Goal: Task Accomplishment & Management: Manage account settings

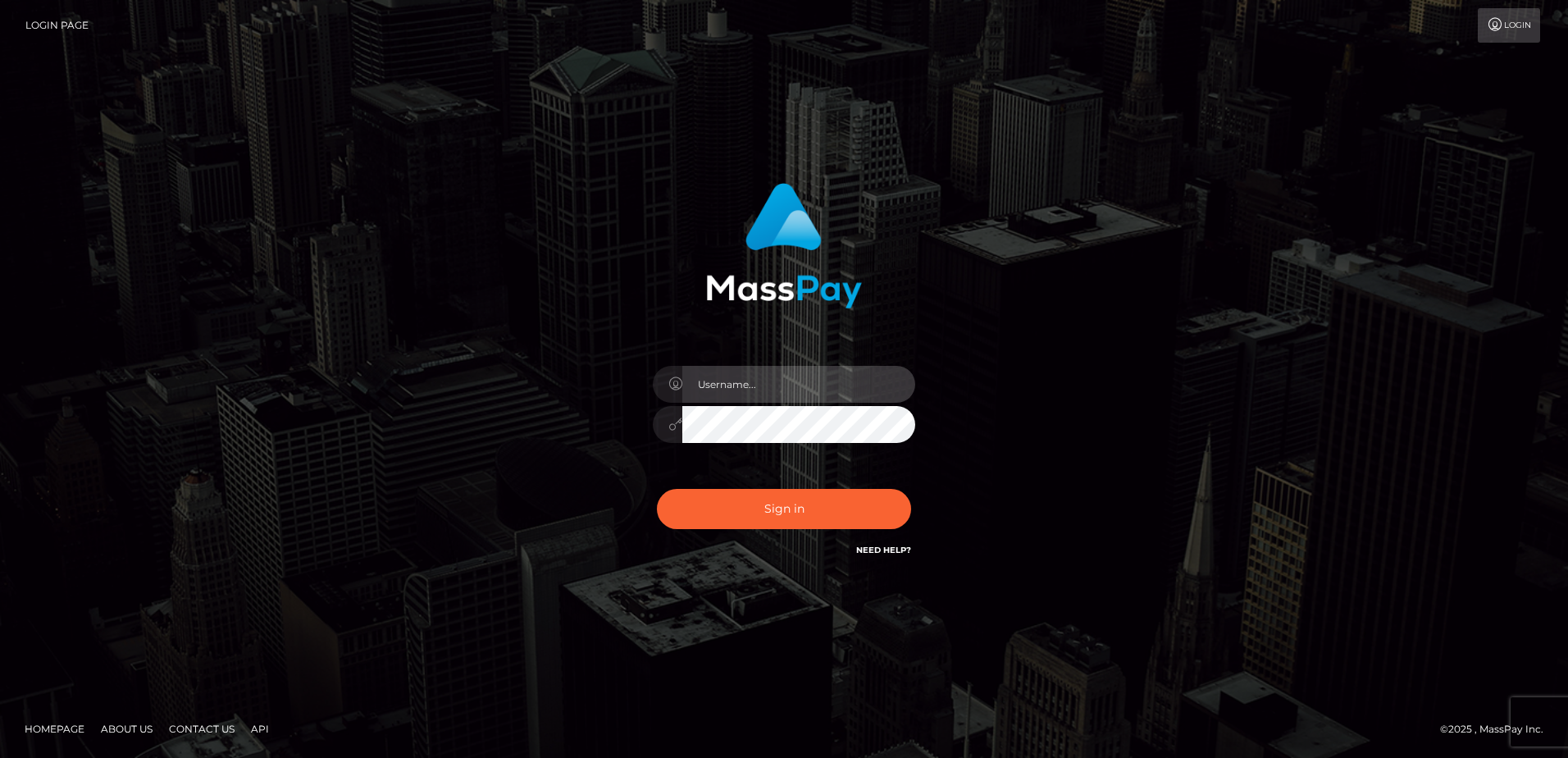
click at [759, 382] on input "text" at bounding box center [799, 384] width 233 height 37
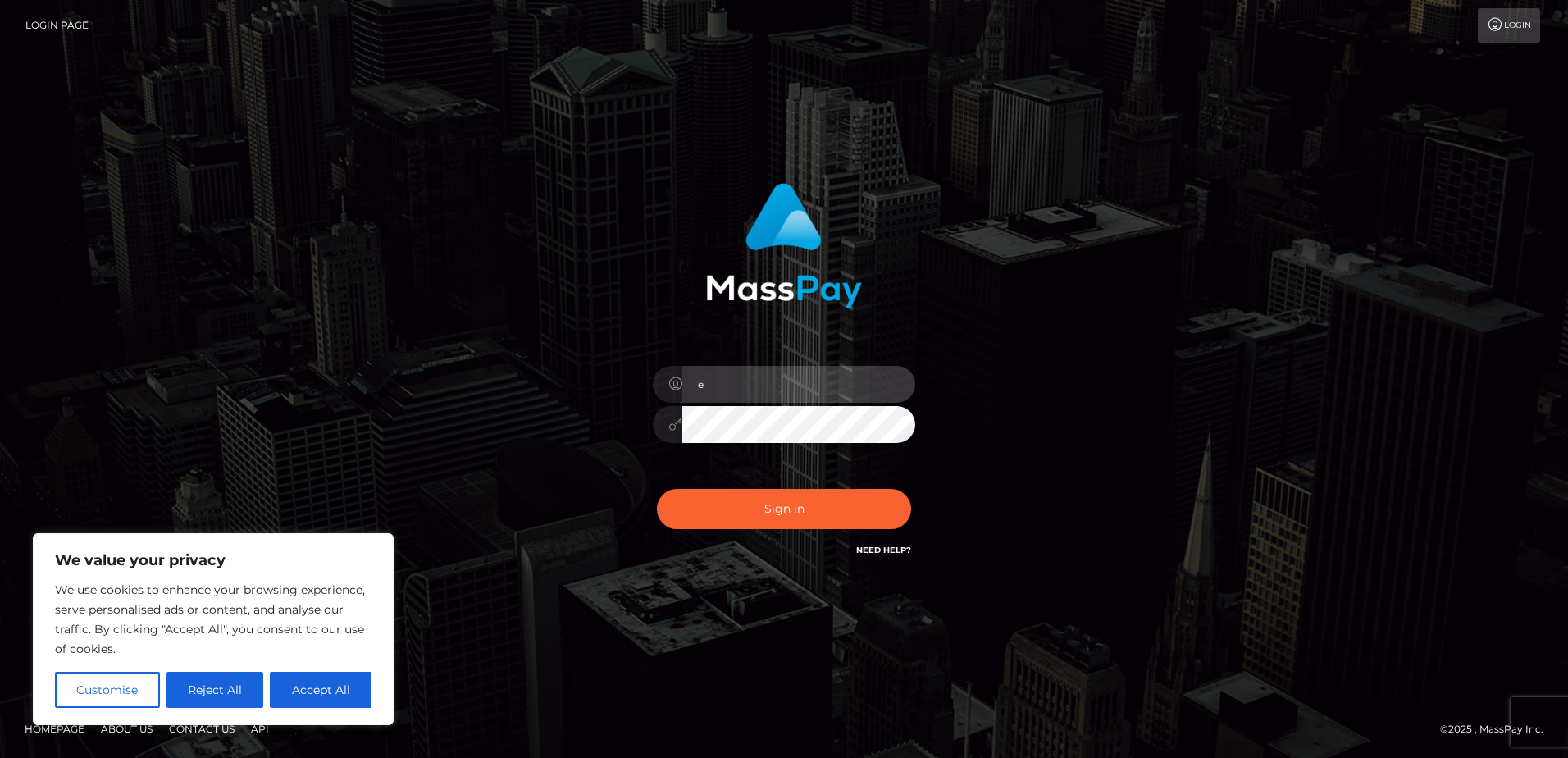
click at [724, 390] on input "e" at bounding box center [799, 384] width 233 height 37
type input "ellielove92@hotmail.co.uk"
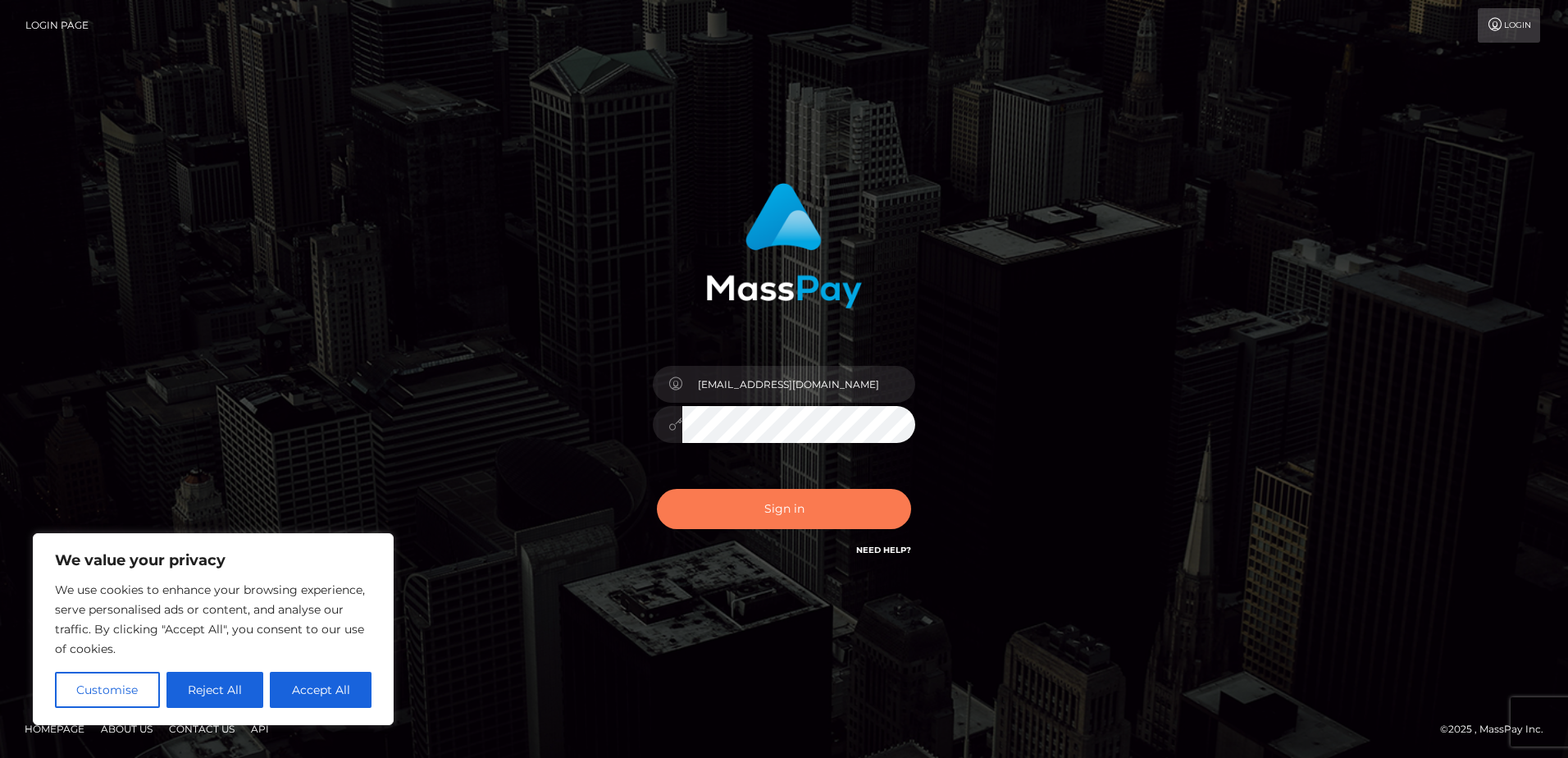
click at [824, 522] on button "Sign in" at bounding box center [783, 509] width 254 height 40
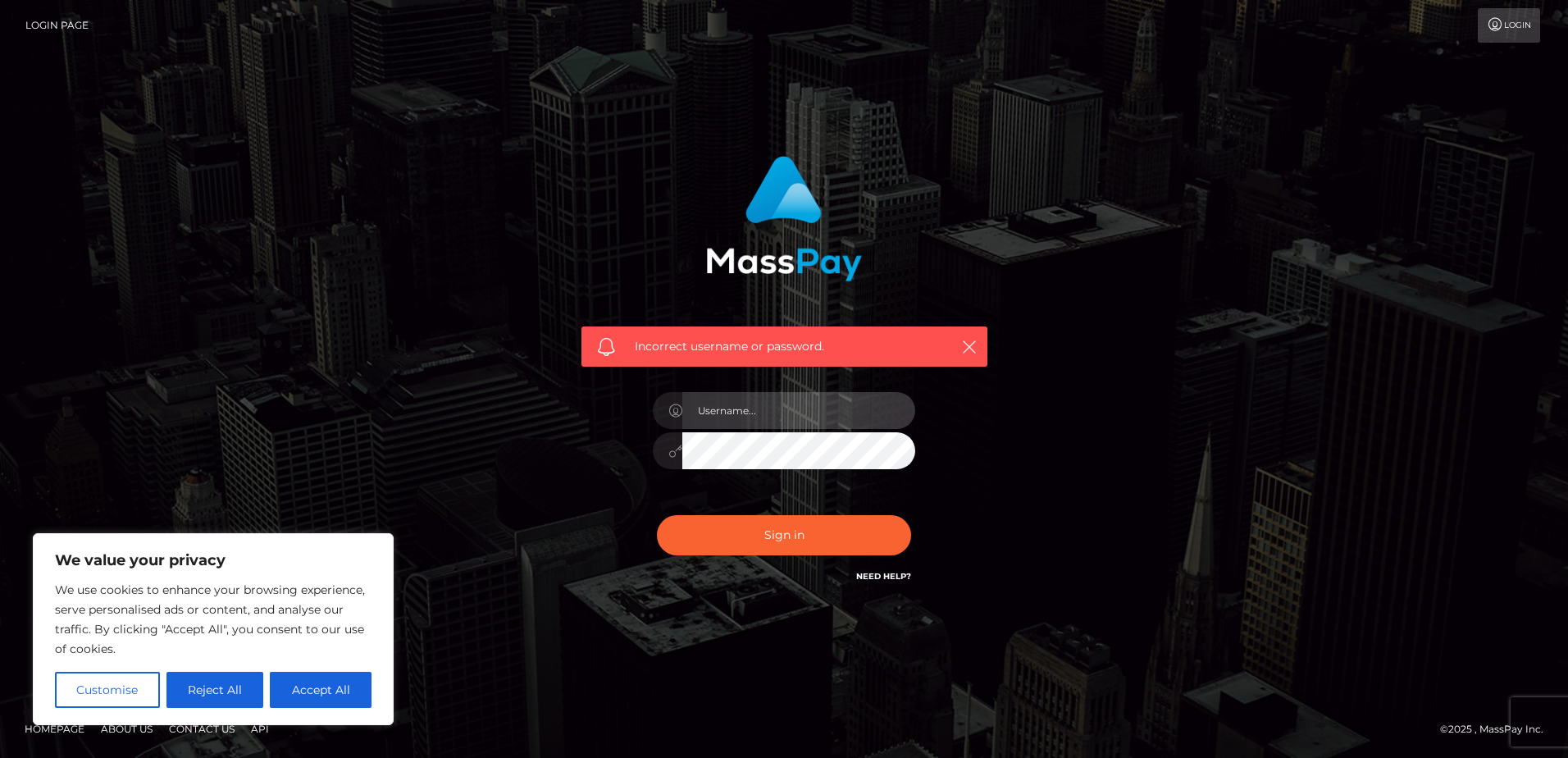
click at [767, 413] on input "text" at bounding box center [799, 411] width 233 height 37
click at [773, 412] on input "text" at bounding box center [799, 411] width 233 height 37
type input "ellielove92@hotmail.co.uk"
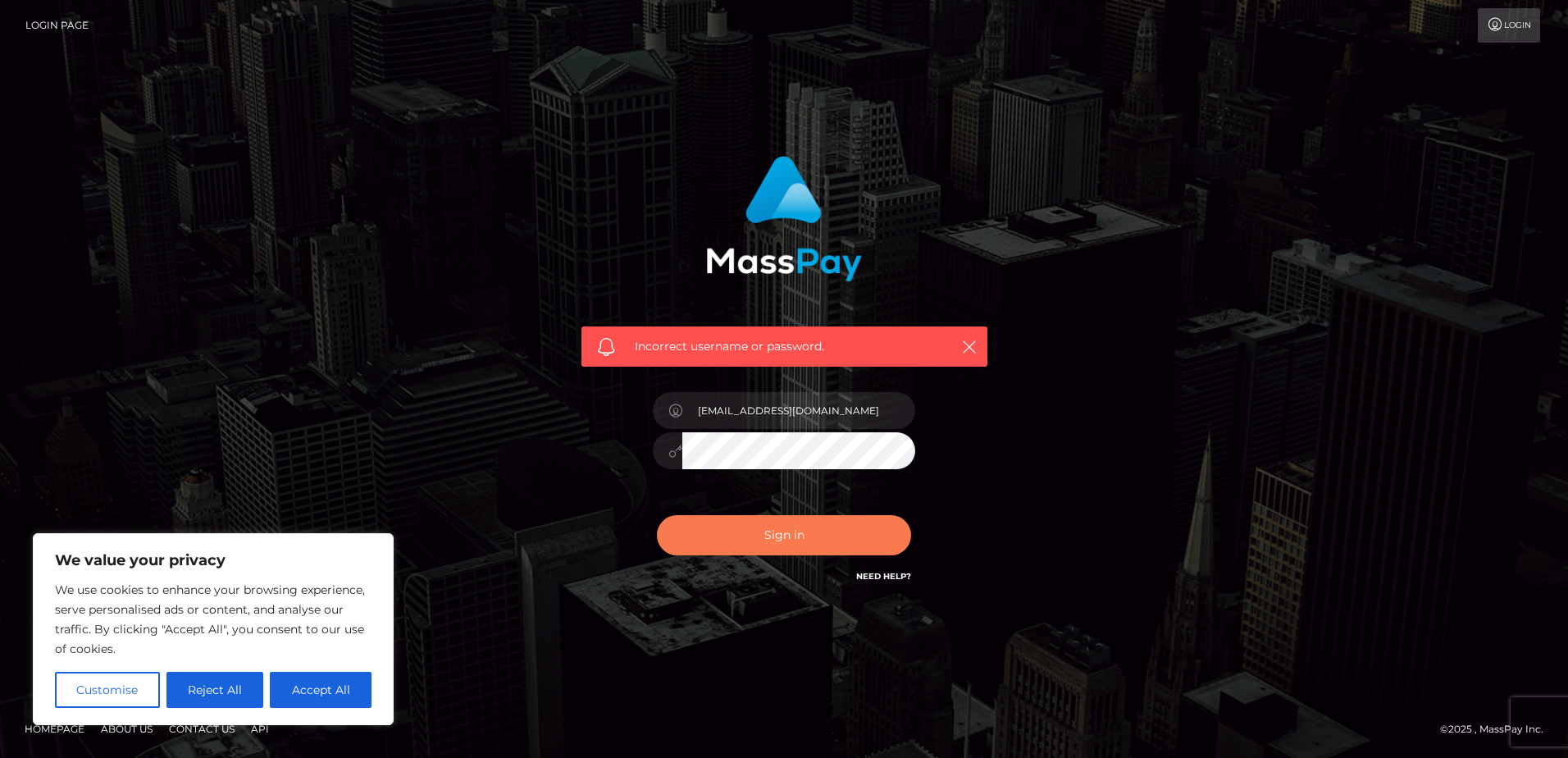
click at [849, 534] on button "Sign in" at bounding box center [783, 535] width 254 height 40
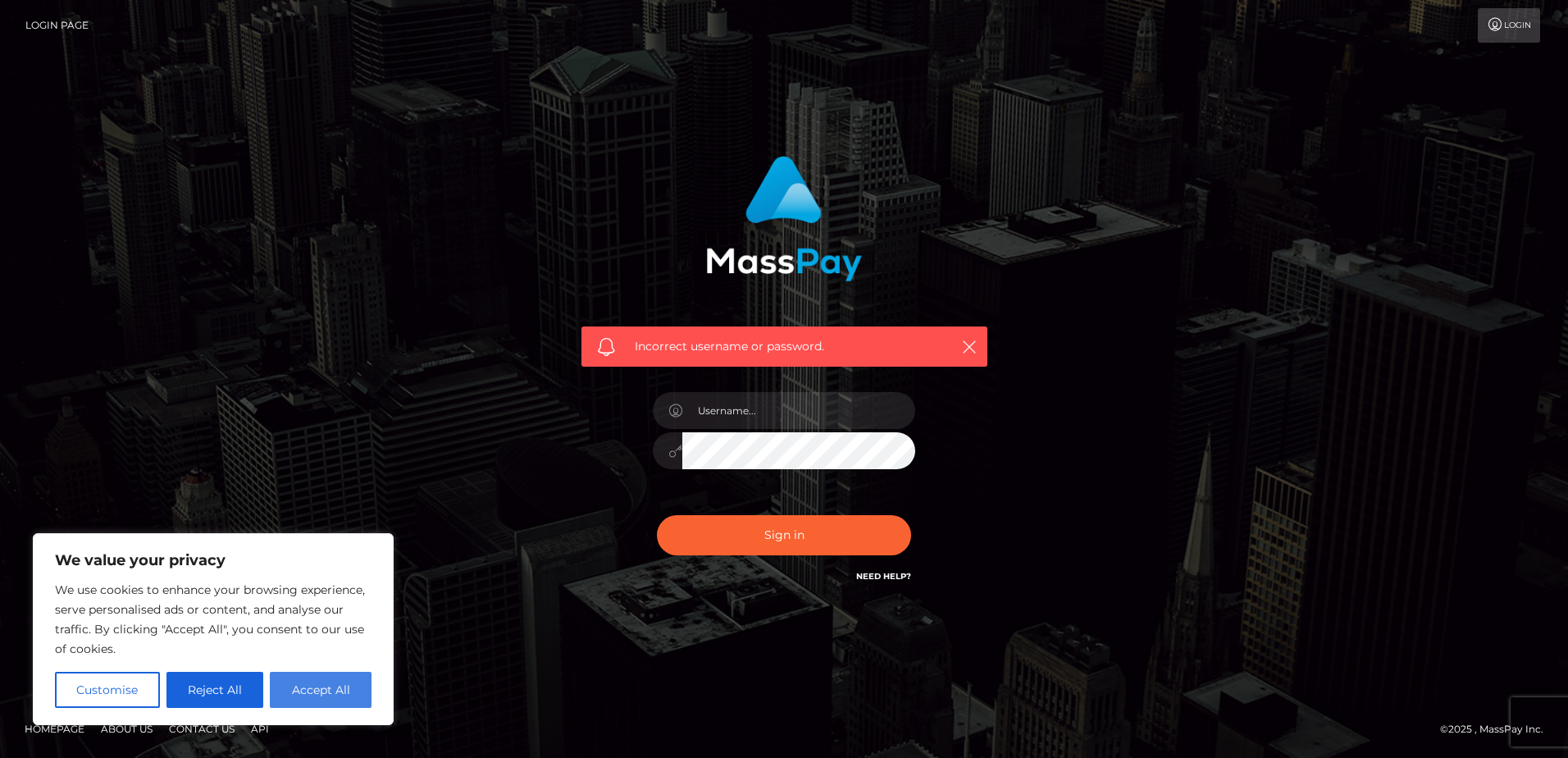
click at [349, 674] on button "Accept All" at bounding box center [320, 689] width 101 height 36
checkbox input "true"
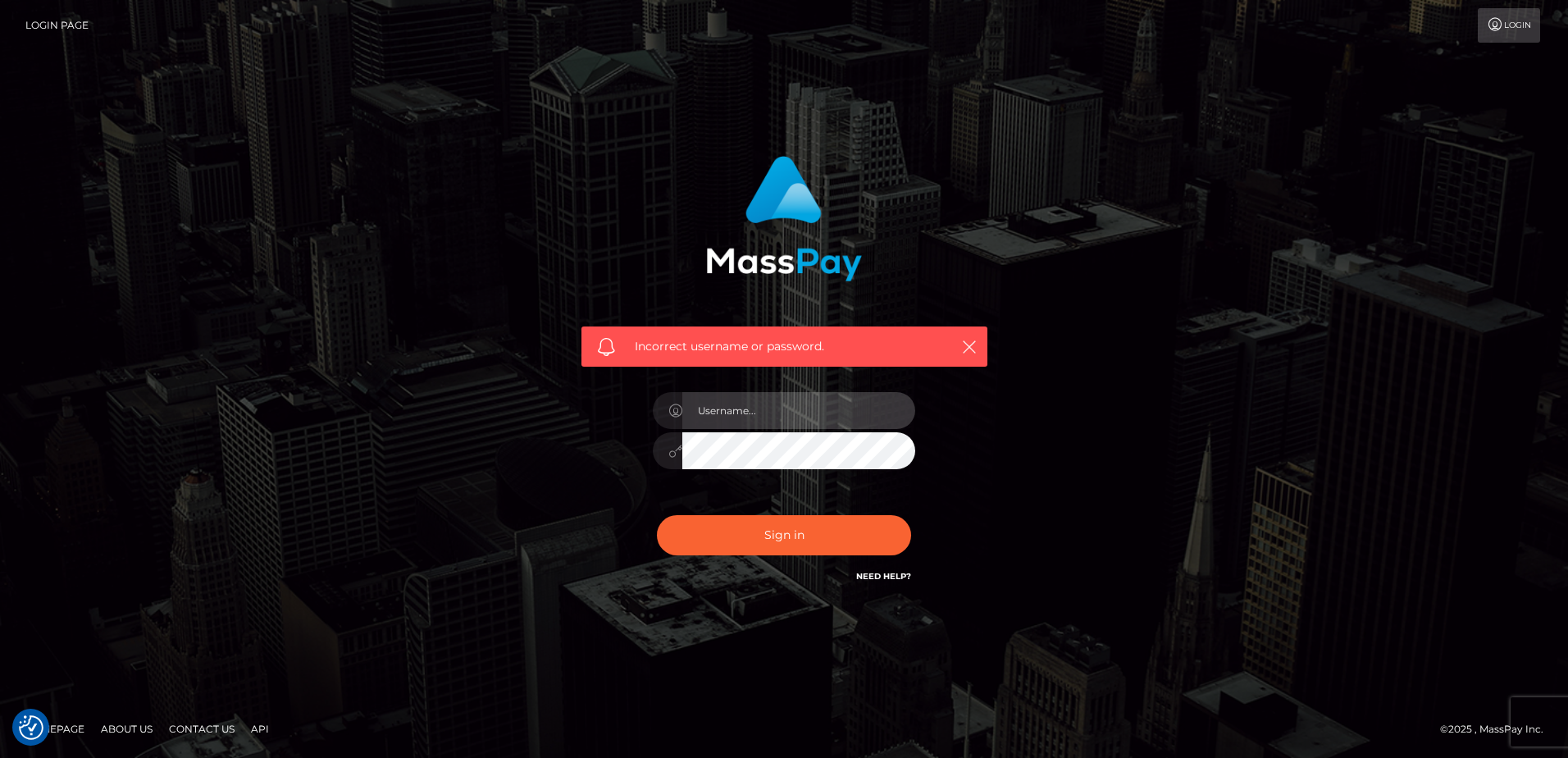
click at [851, 413] on input "text" at bounding box center [799, 411] width 233 height 37
click at [802, 411] on input "text" at bounding box center [799, 411] width 233 height 37
type input "elllo92@outlook.com"
drag, startPoint x: 832, startPoint y: 408, endPoint x: 652, endPoint y: 409, distance: 180.0
click at [652, 409] on div "elllo92@outlook.com" at bounding box center [784, 443] width 287 height 126
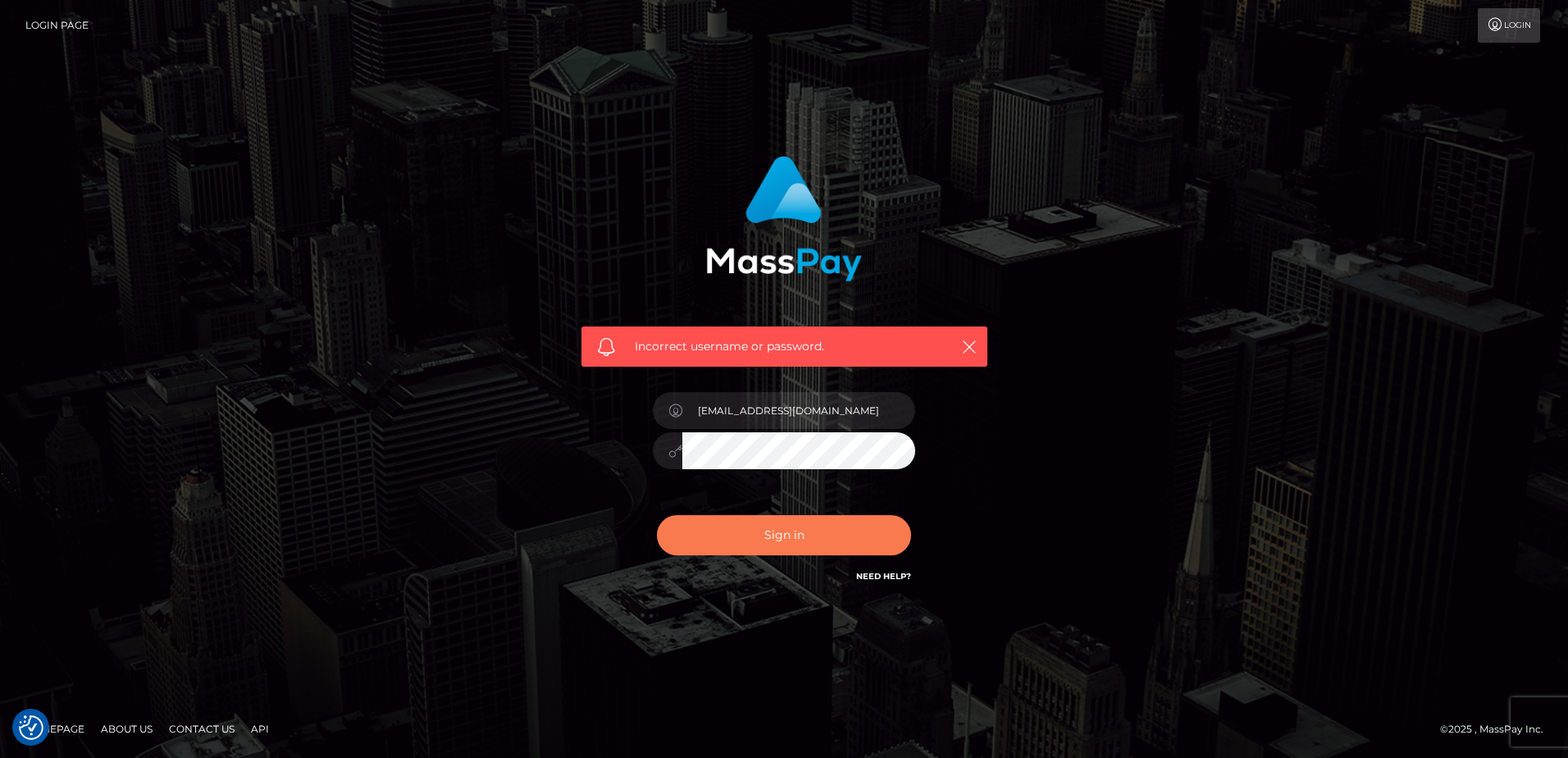
click at [787, 521] on button "Sign in" at bounding box center [783, 535] width 254 height 40
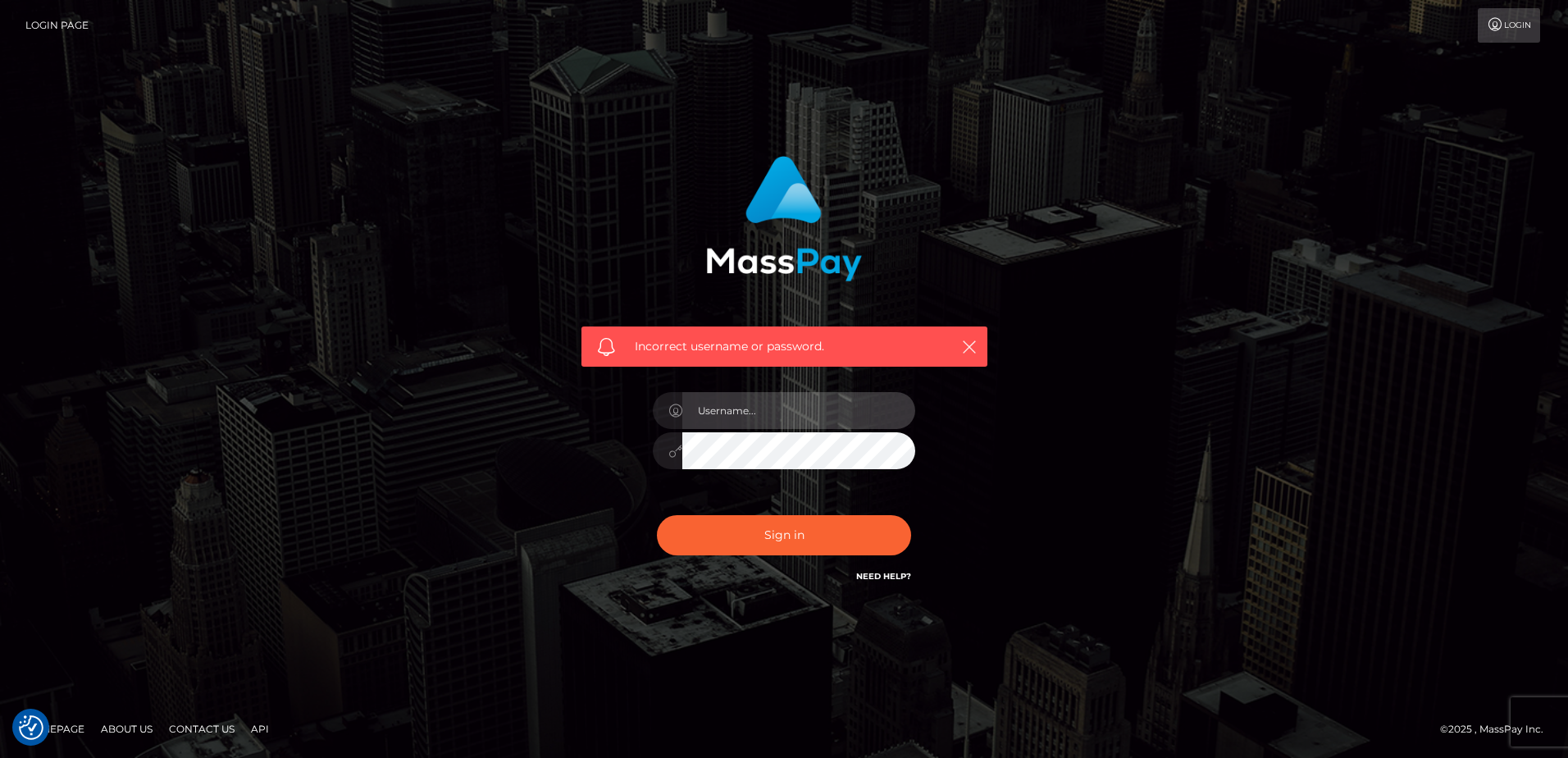
click at [786, 412] on input "text" at bounding box center [799, 411] width 233 height 37
paste input "elllo92@outlook.com"
type input "elllo92@outlook.com"
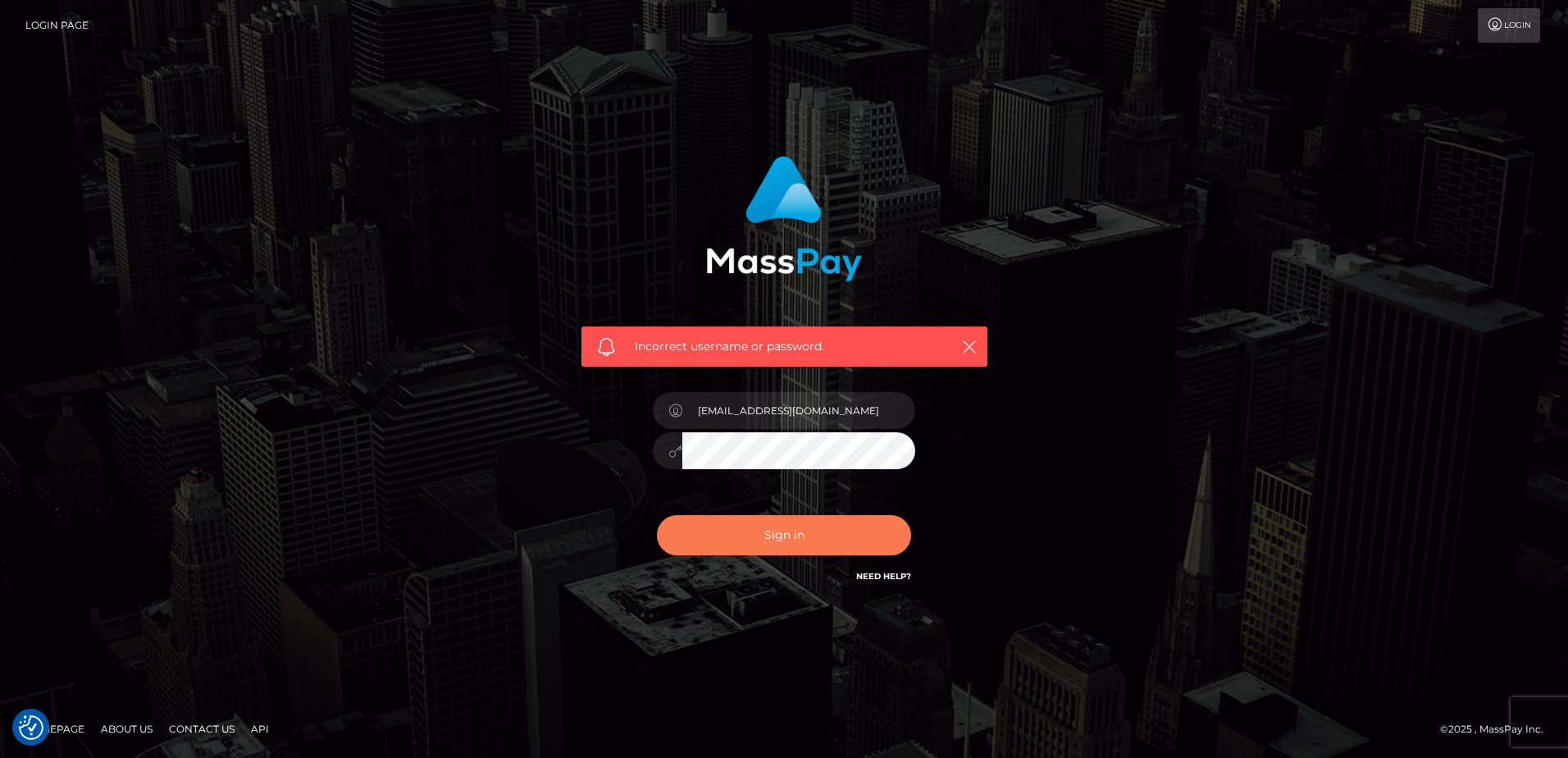
click at [788, 540] on button "Sign in" at bounding box center [783, 535] width 254 height 40
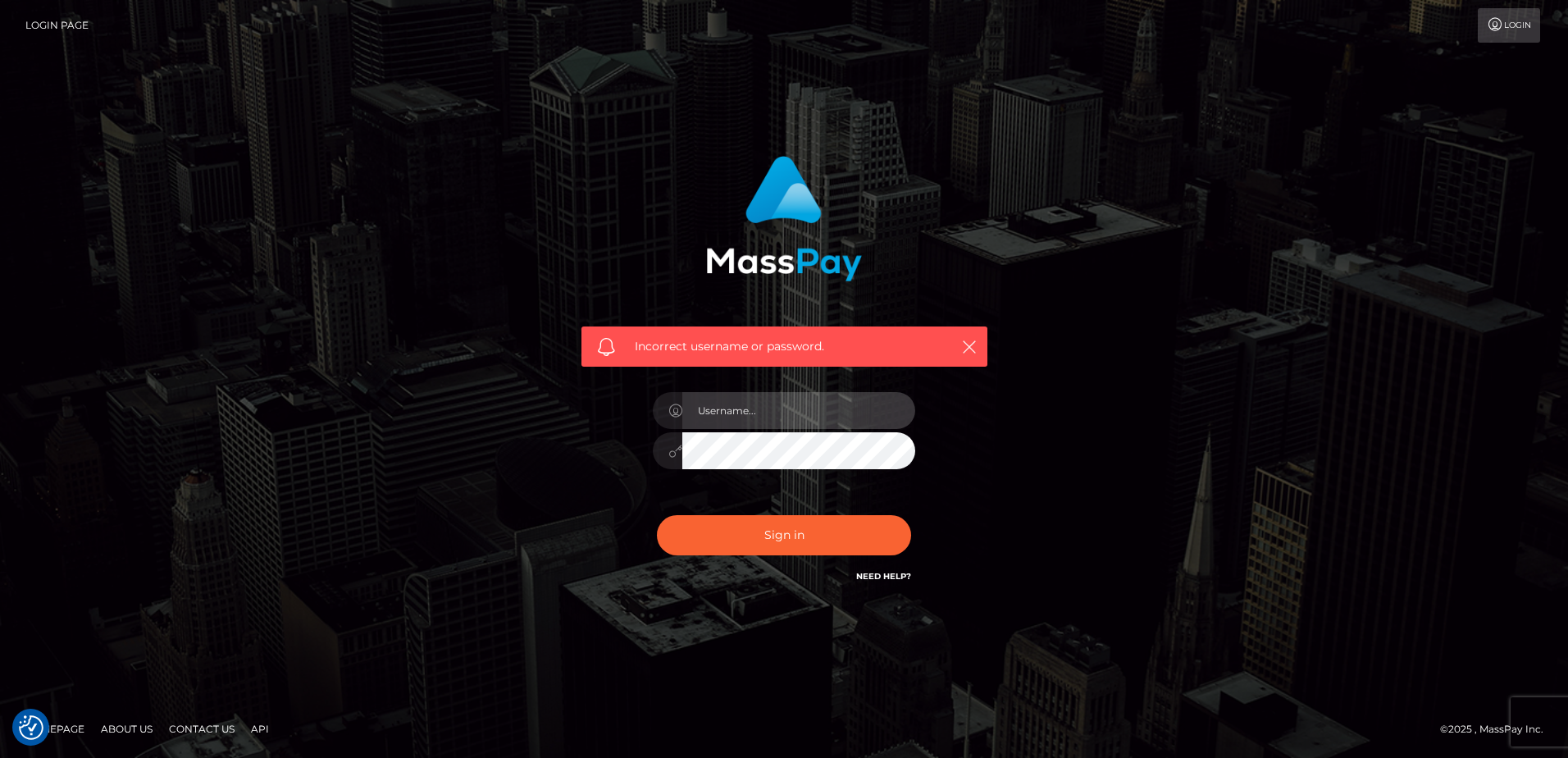
click at [730, 420] on input "text" at bounding box center [799, 411] width 233 height 37
click at [730, 408] on input "text" at bounding box center [799, 411] width 233 height 37
type input "[EMAIL_ADDRESS][DOMAIN_NAME]"
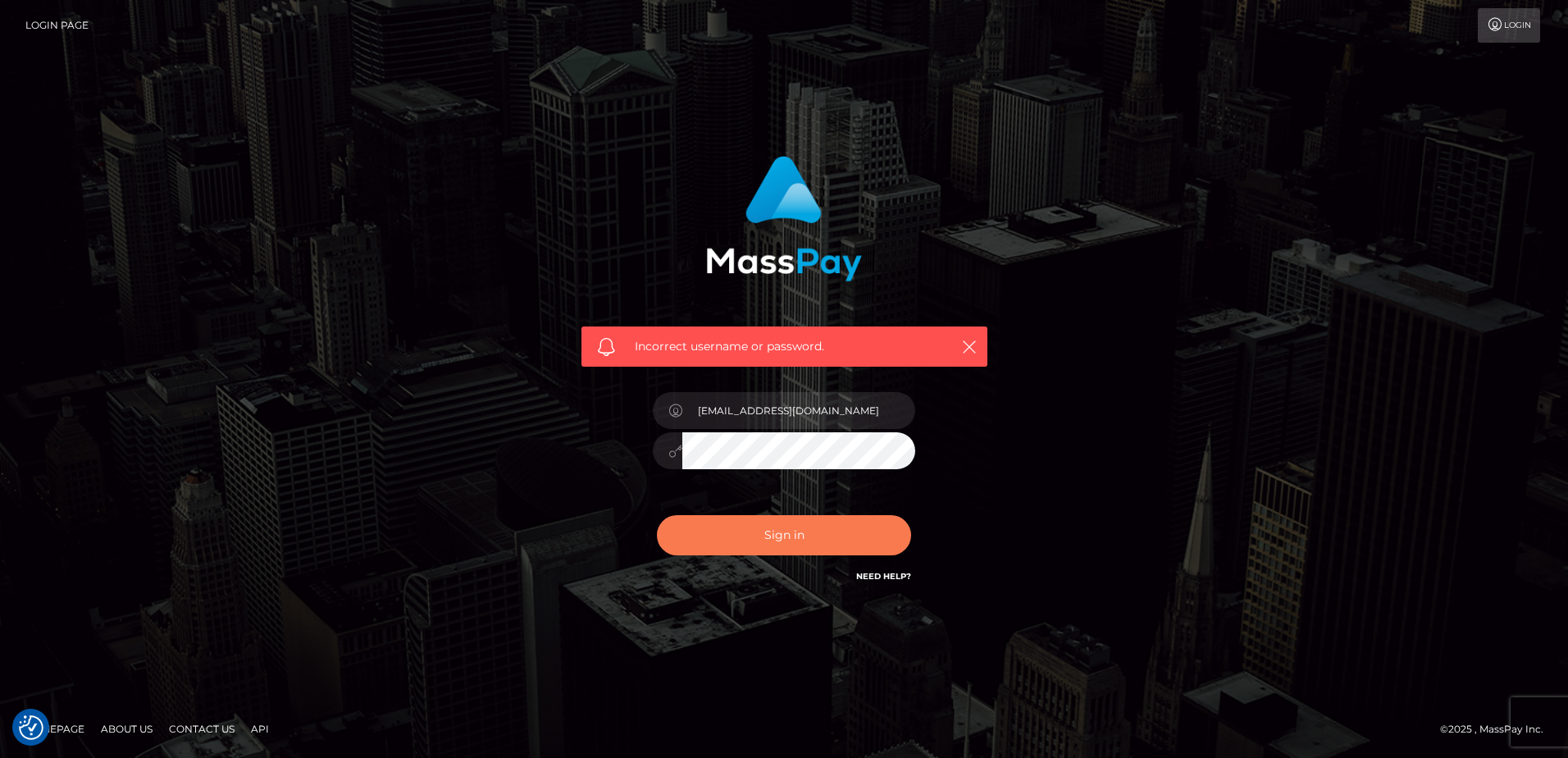
click at [805, 545] on button "Sign in" at bounding box center [783, 535] width 254 height 40
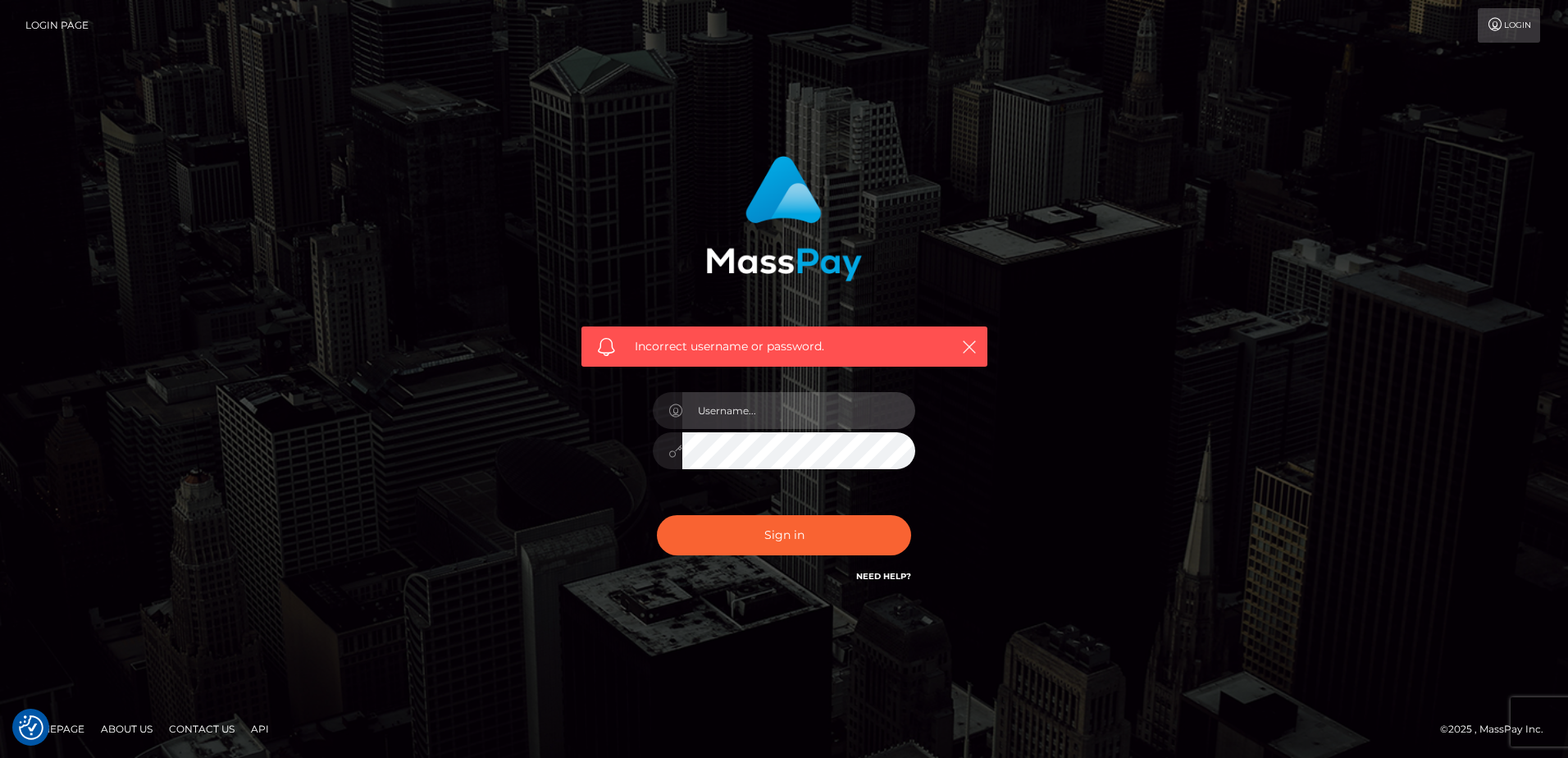
click at [781, 412] on input "text" at bounding box center [799, 411] width 233 height 37
click at [883, 580] on link "Need Help?" at bounding box center [884, 576] width 55 height 11
click at [776, 416] on input "text" at bounding box center [799, 411] width 233 height 37
type input "ellielove92@hotmail.co.uk"
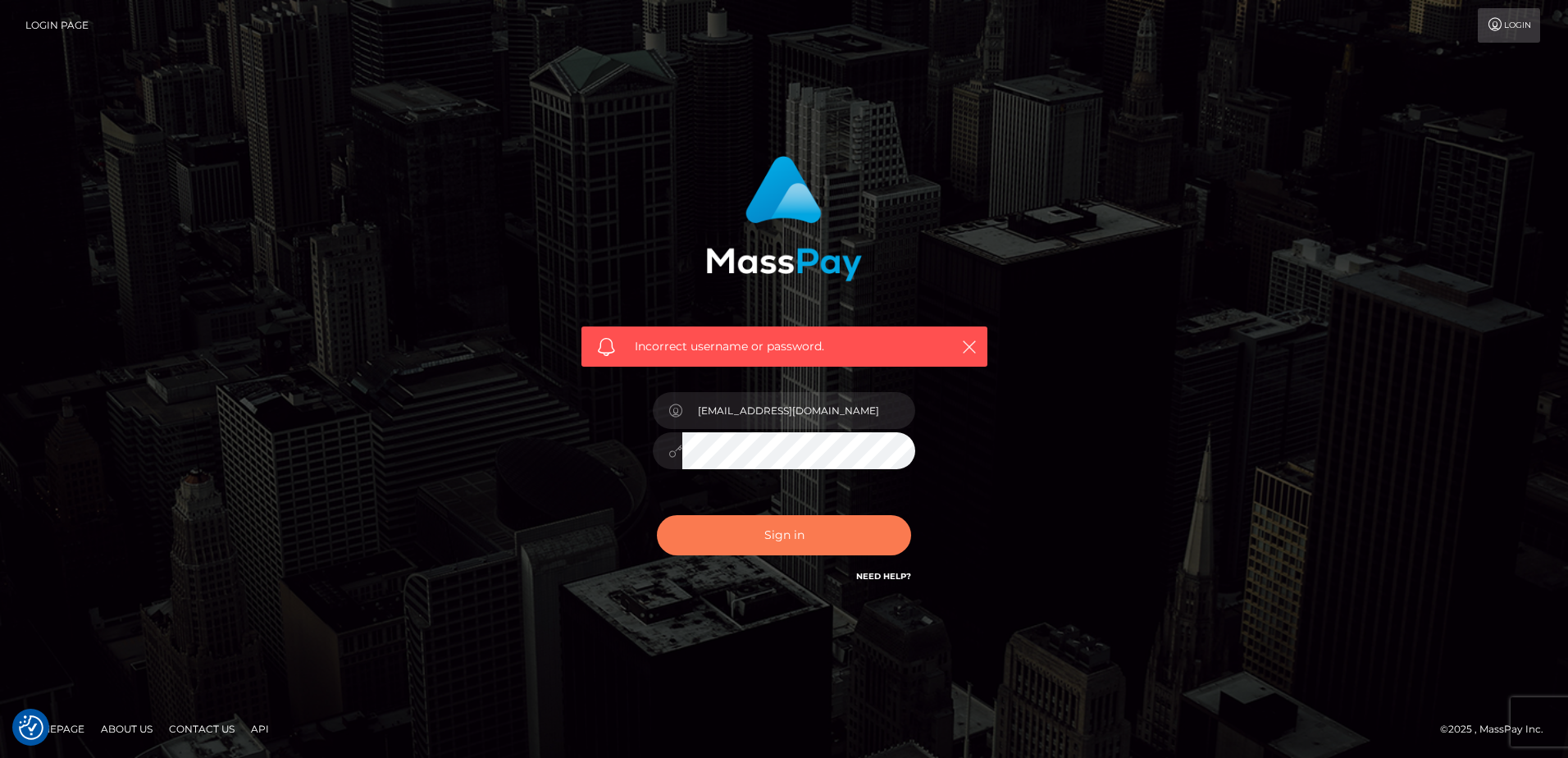
click at [802, 531] on button "Sign in" at bounding box center [783, 535] width 254 height 40
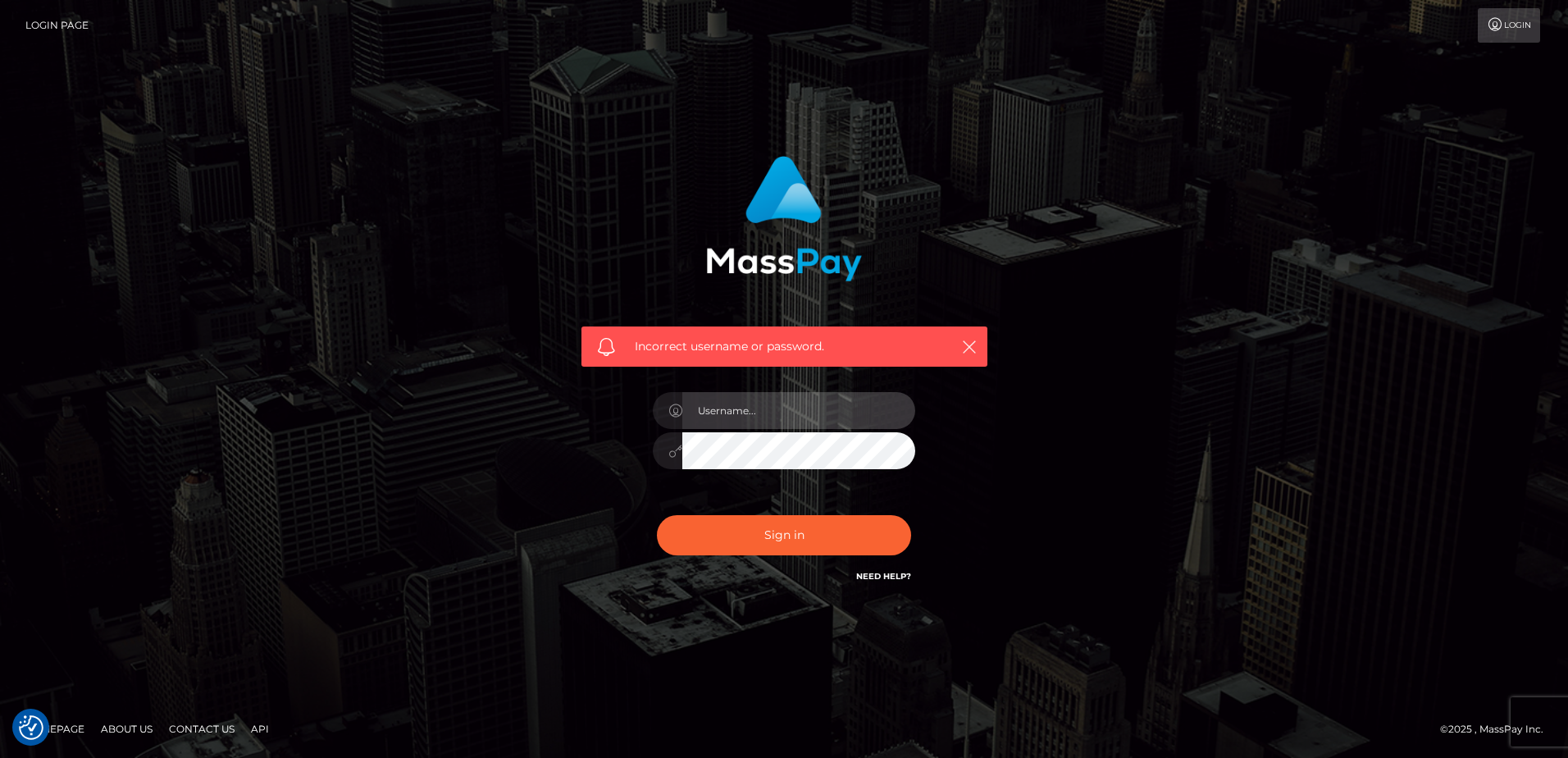
click at [786, 407] on input "text" at bounding box center [799, 411] width 233 height 37
type input "ellielove92@hotmail.co.uk"
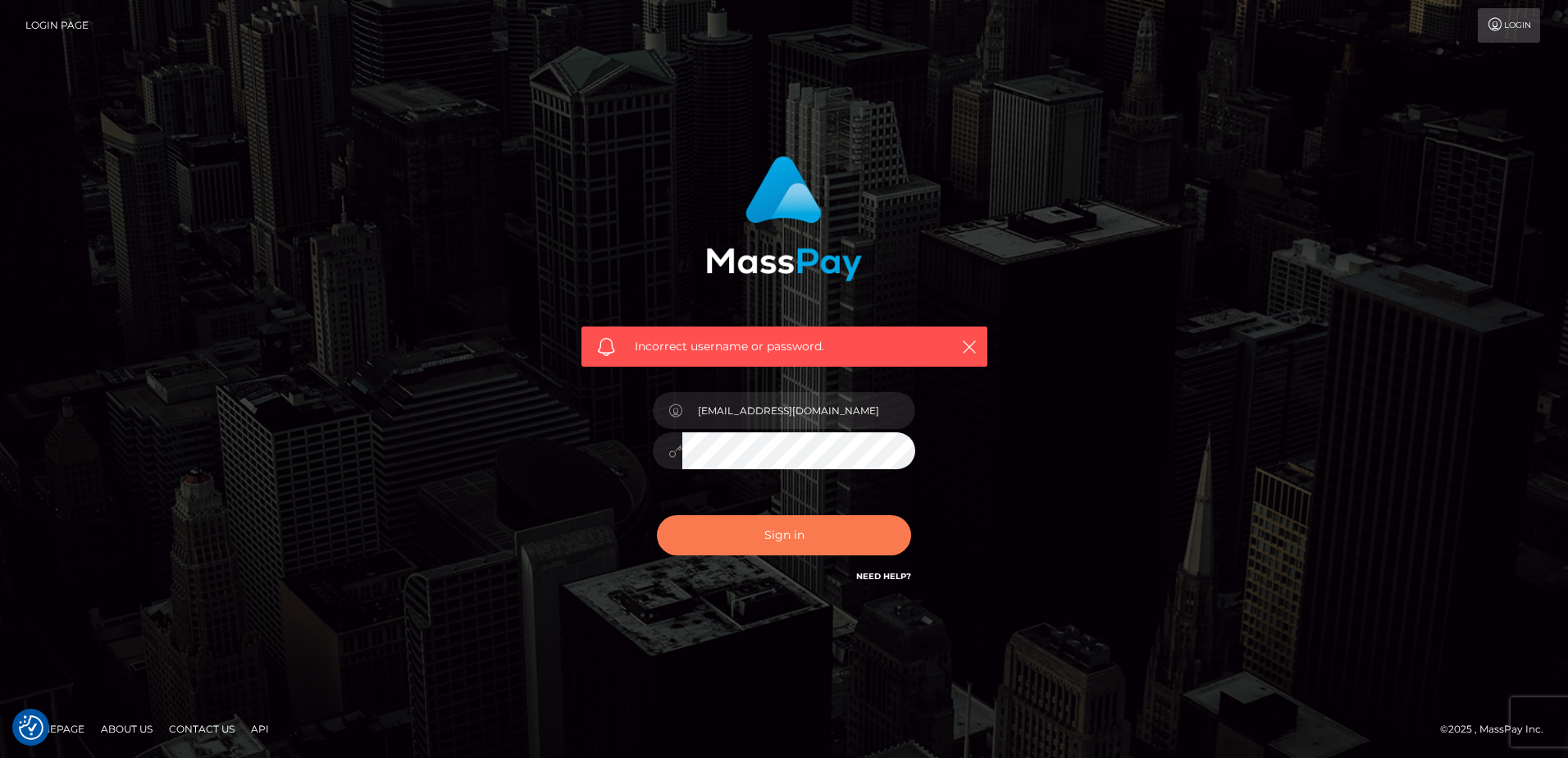
click at [860, 530] on button "Sign in" at bounding box center [783, 535] width 254 height 40
click at [890, 584] on div "Need Help?" at bounding box center [884, 579] width 55 height 20
click at [889, 573] on link "Need Help?" at bounding box center [884, 576] width 55 height 11
click at [1378, 414] on div "Incorrect username or password." at bounding box center [784, 379] width 1568 height 718
